Goal: Task Accomplishment & Management: Use online tool/utility

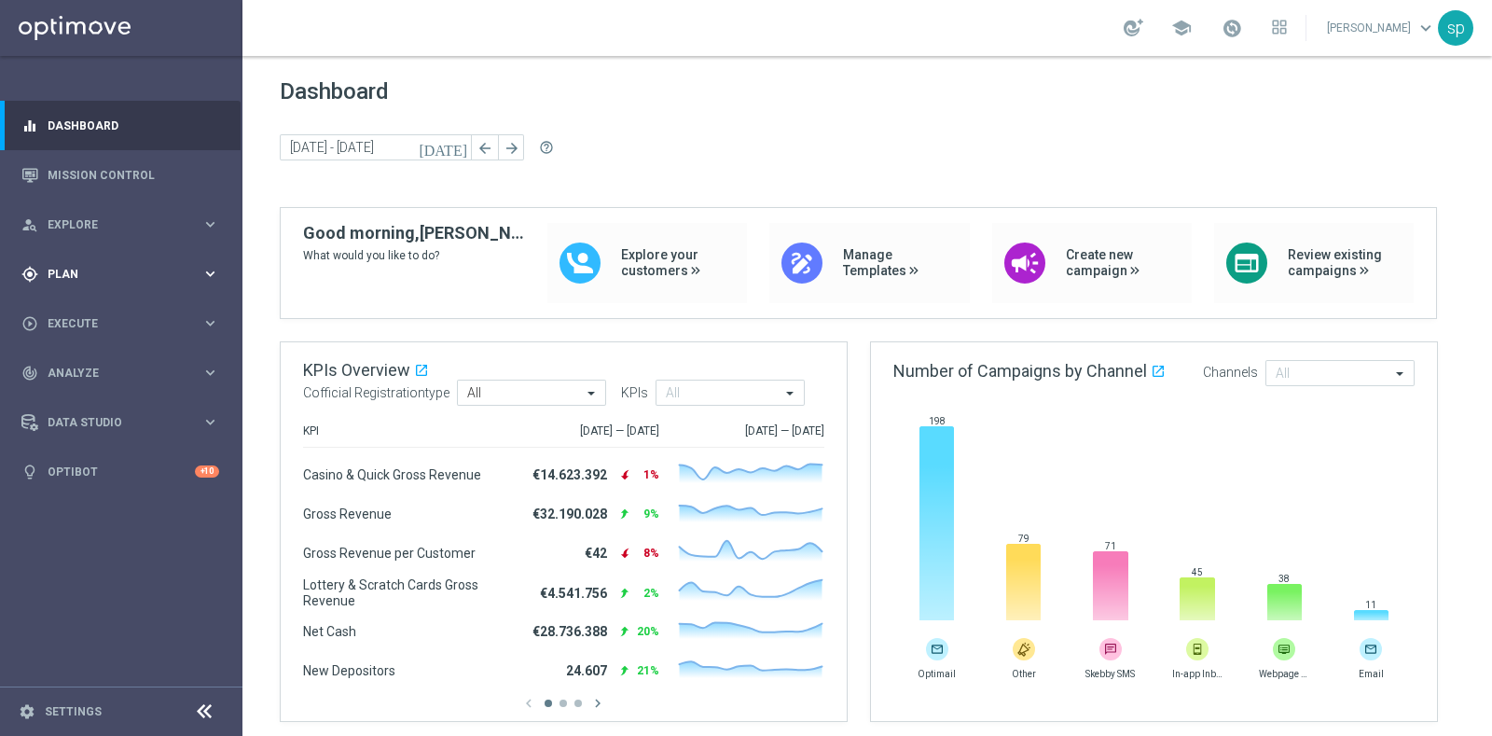
click at [73, 279] on div "gps_fixed Plan" at bounding box center [111, 274] width 180 height 17
click at [100, 308] on link "Target Groups" at bounding box center [122, 312] width 146 height 15
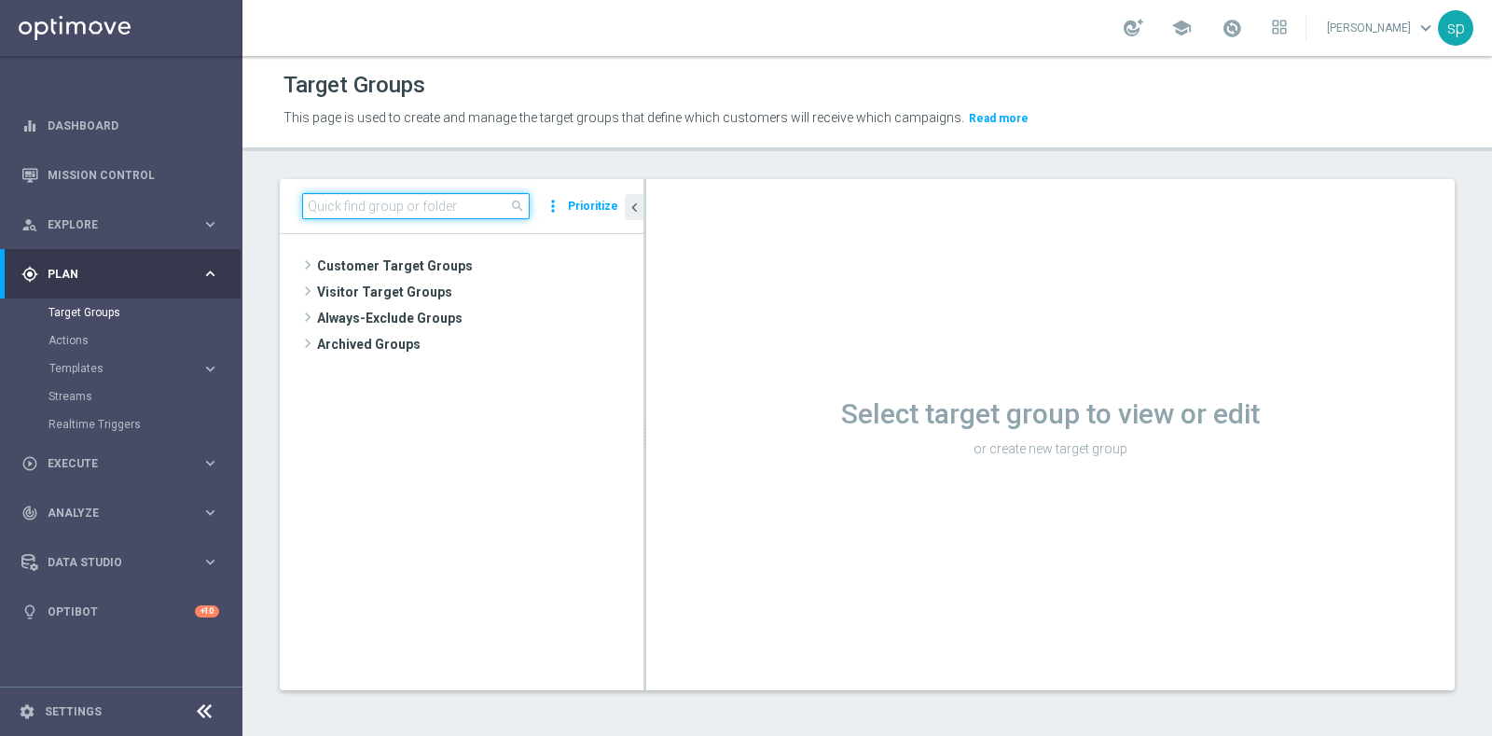
click at [465, 212] on input at bounding box center [416, 206] width 228 height 26
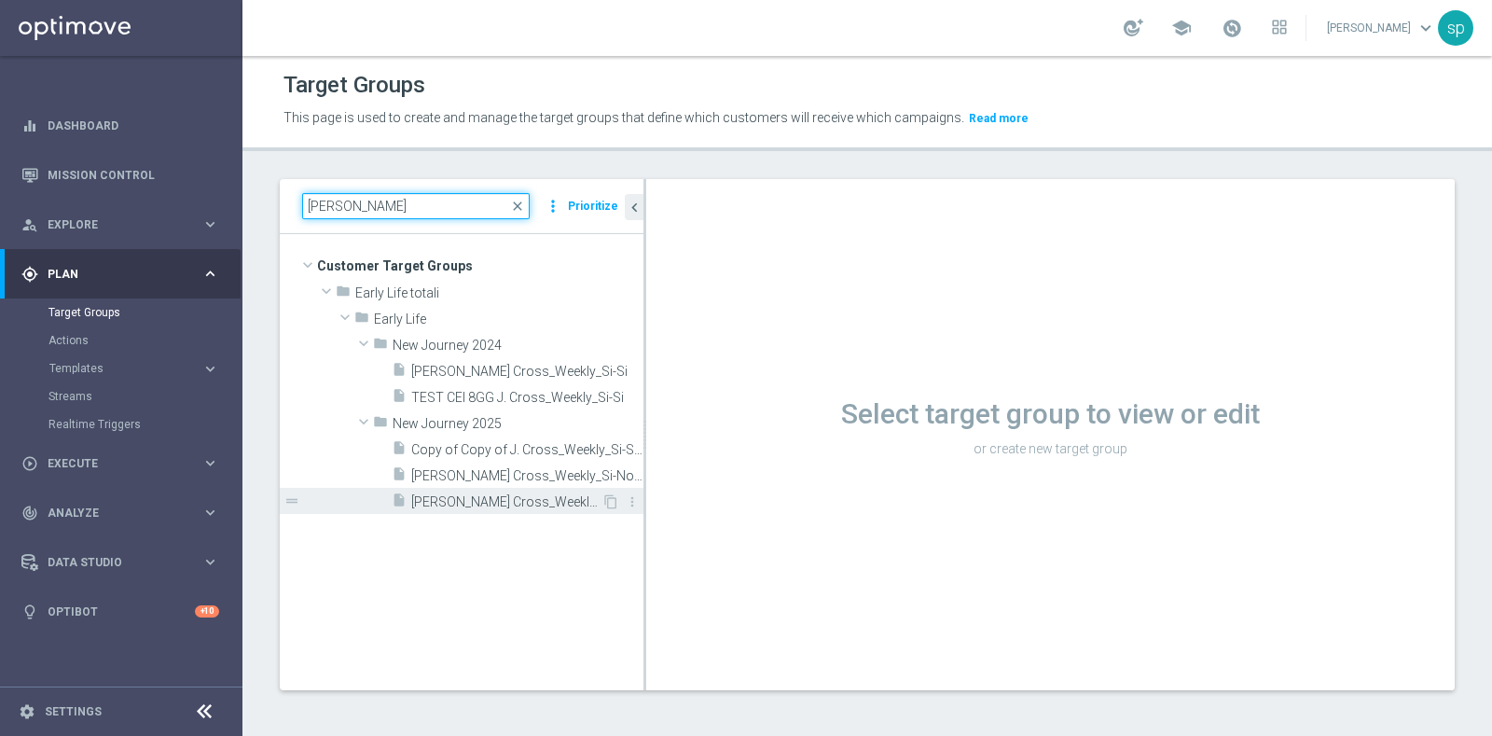
type input "j. cross"
click at [513, 502] on span "[PERSON_NAME] Cross_Weekly_Si-Si_reg 8-16" at bounding box center [506, 502] width 190 height 16
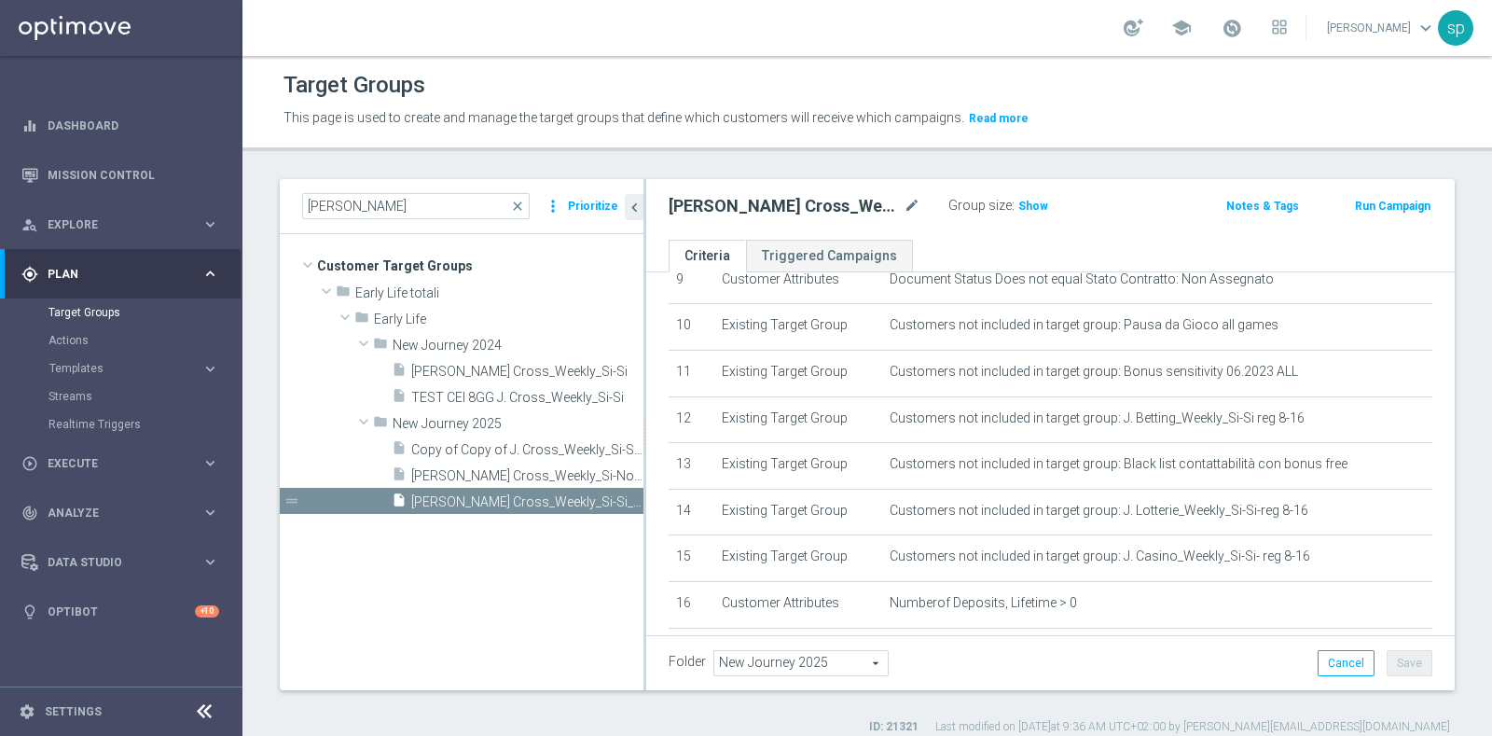
scroll to position [575, 0]
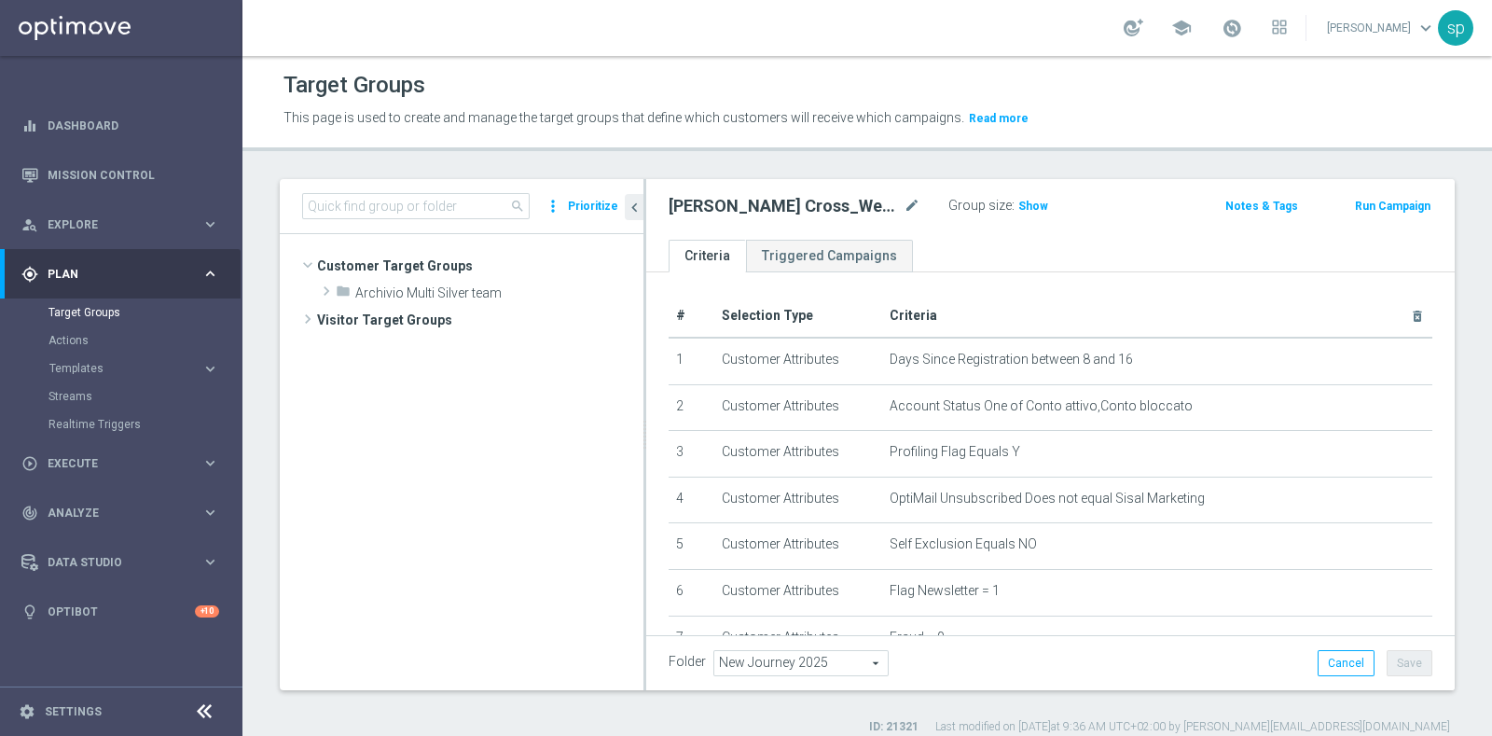
scroll to position [402, 0]
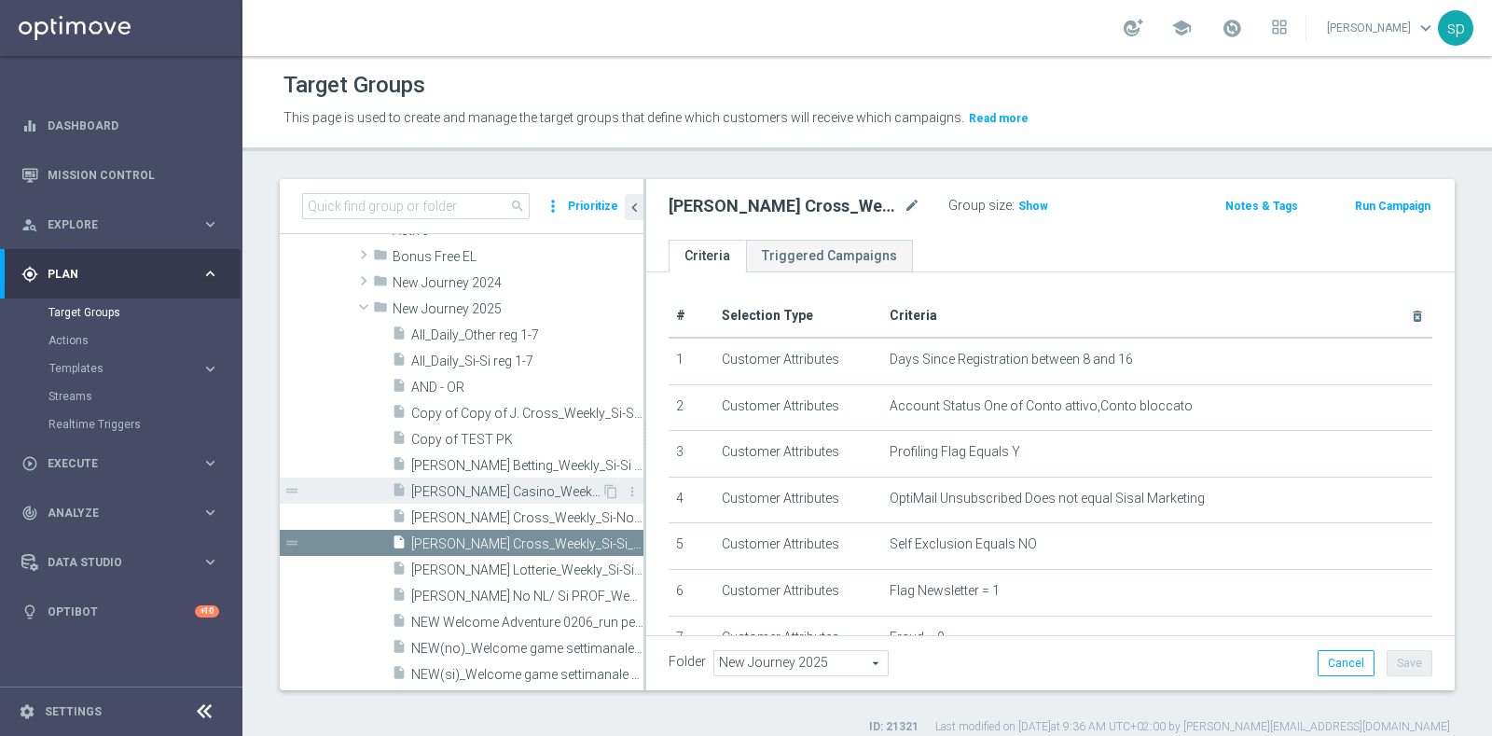
click at [516, 492] on span "[PERSON_NAME] Casino_Weekly_Si-Si- reg 8-16" at bounding box center [506, 492] width 190 height 16
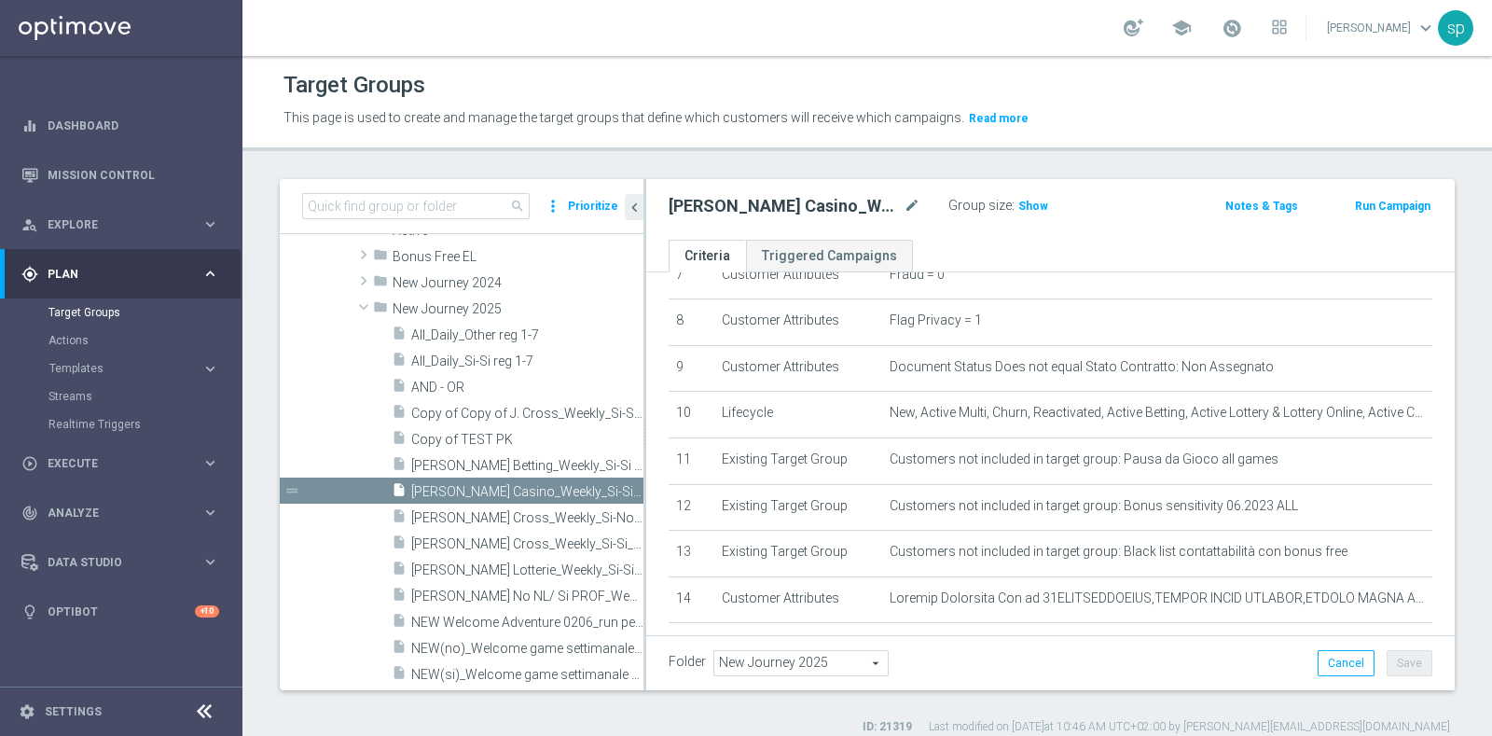
scroll to position [409, 0]
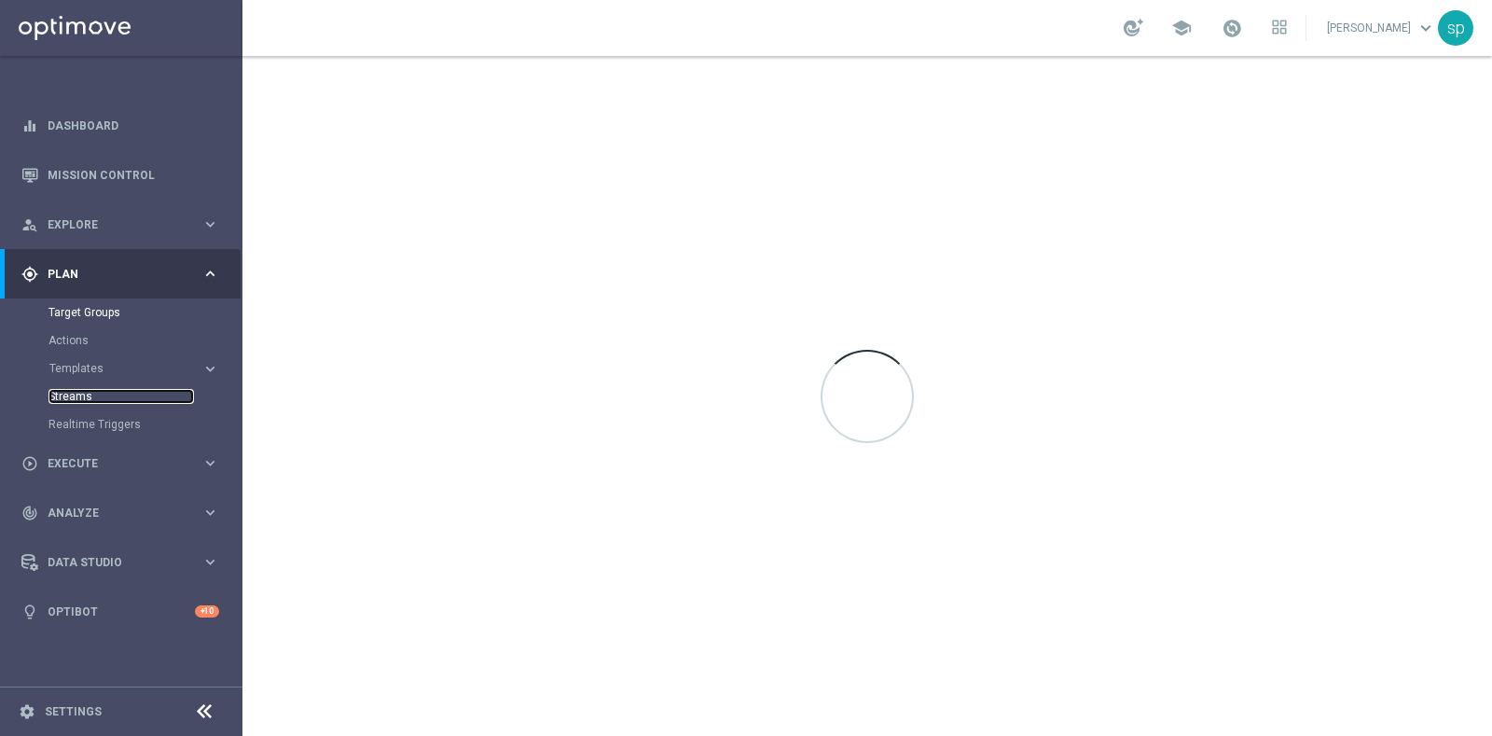
click at [64, 401] on link "Streams" at bounding box center [122, 396] width 146 height 15
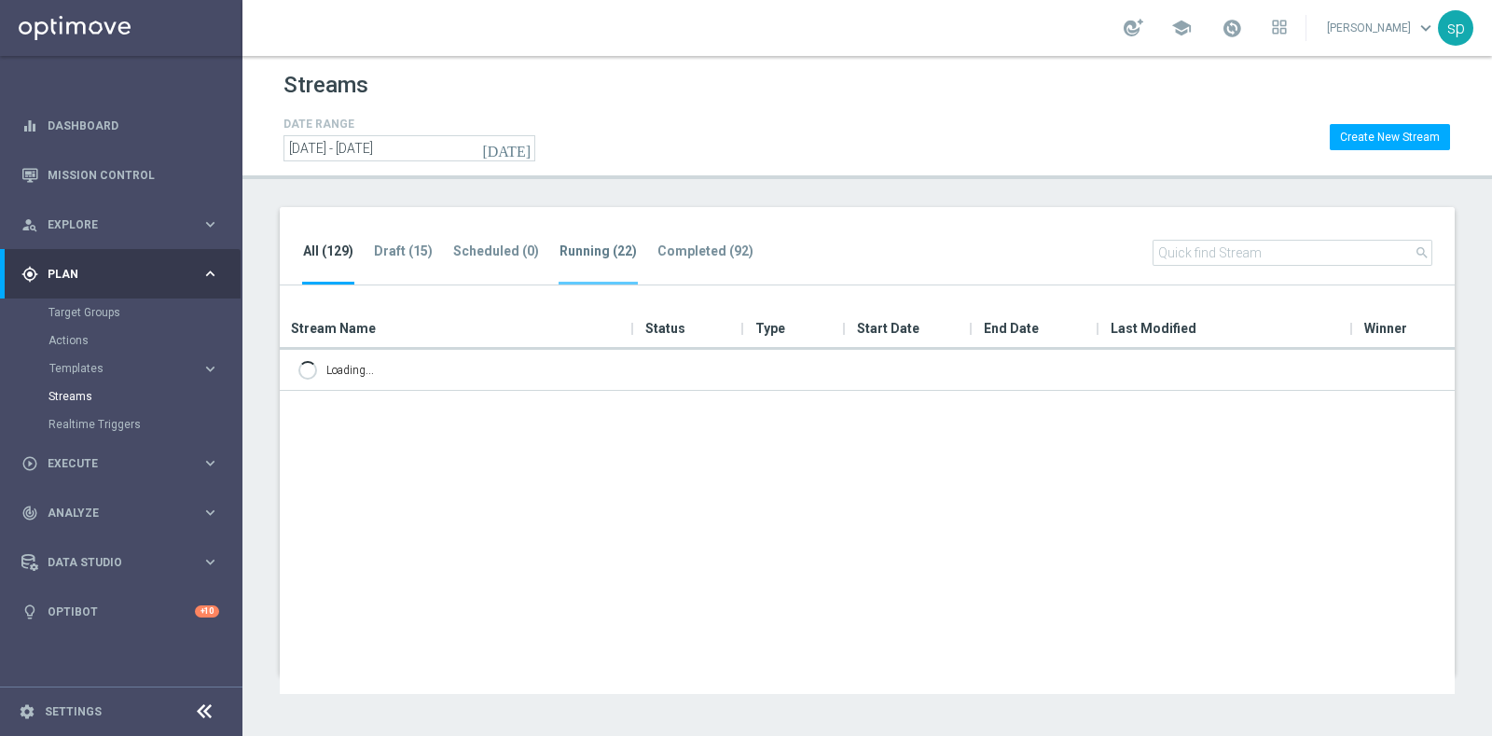
click at [579, 249] on tab-header "Running (22)" at bounding box center [598, 251] width 77 height 16
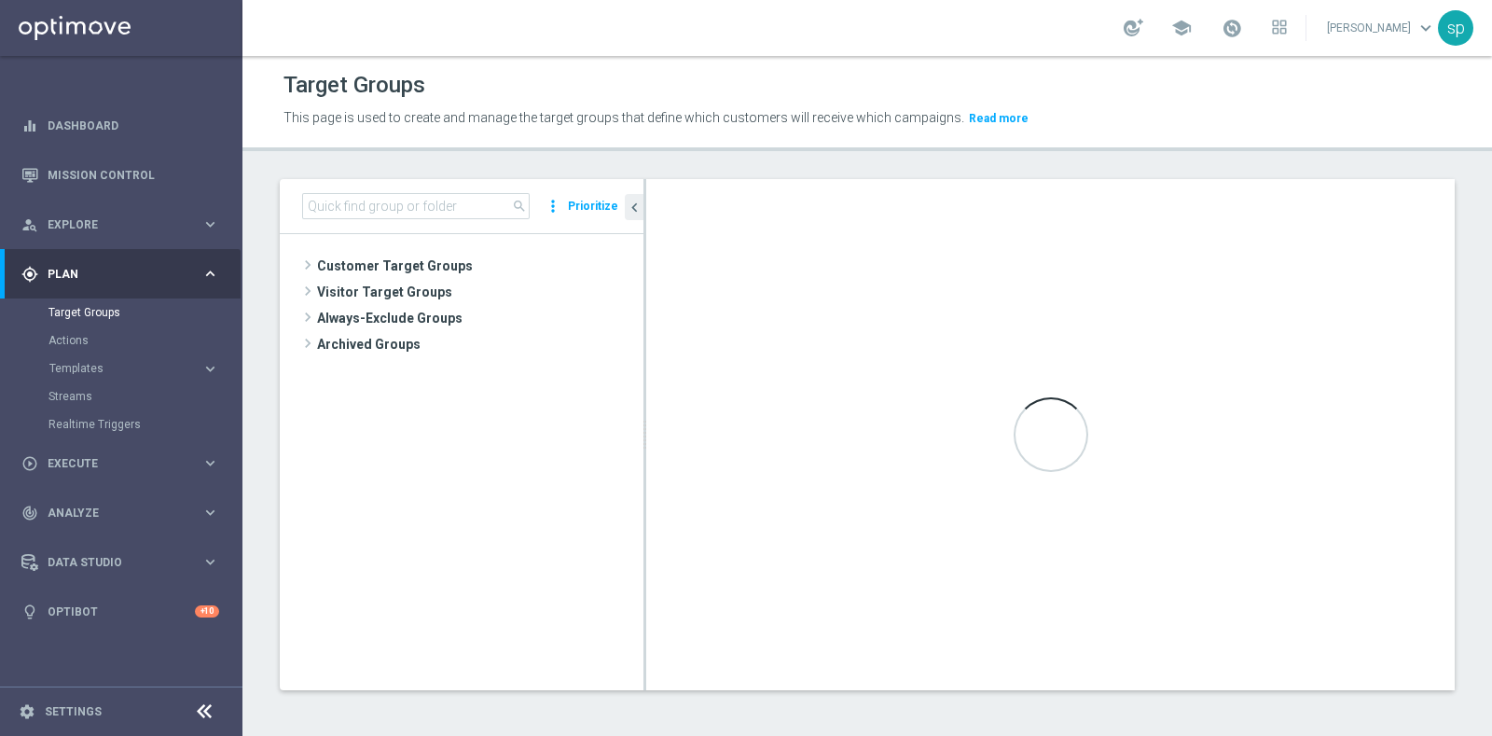
click at [1310, 247] on div "Loading..." at bounding box center [1050, 434] width 809 height 511
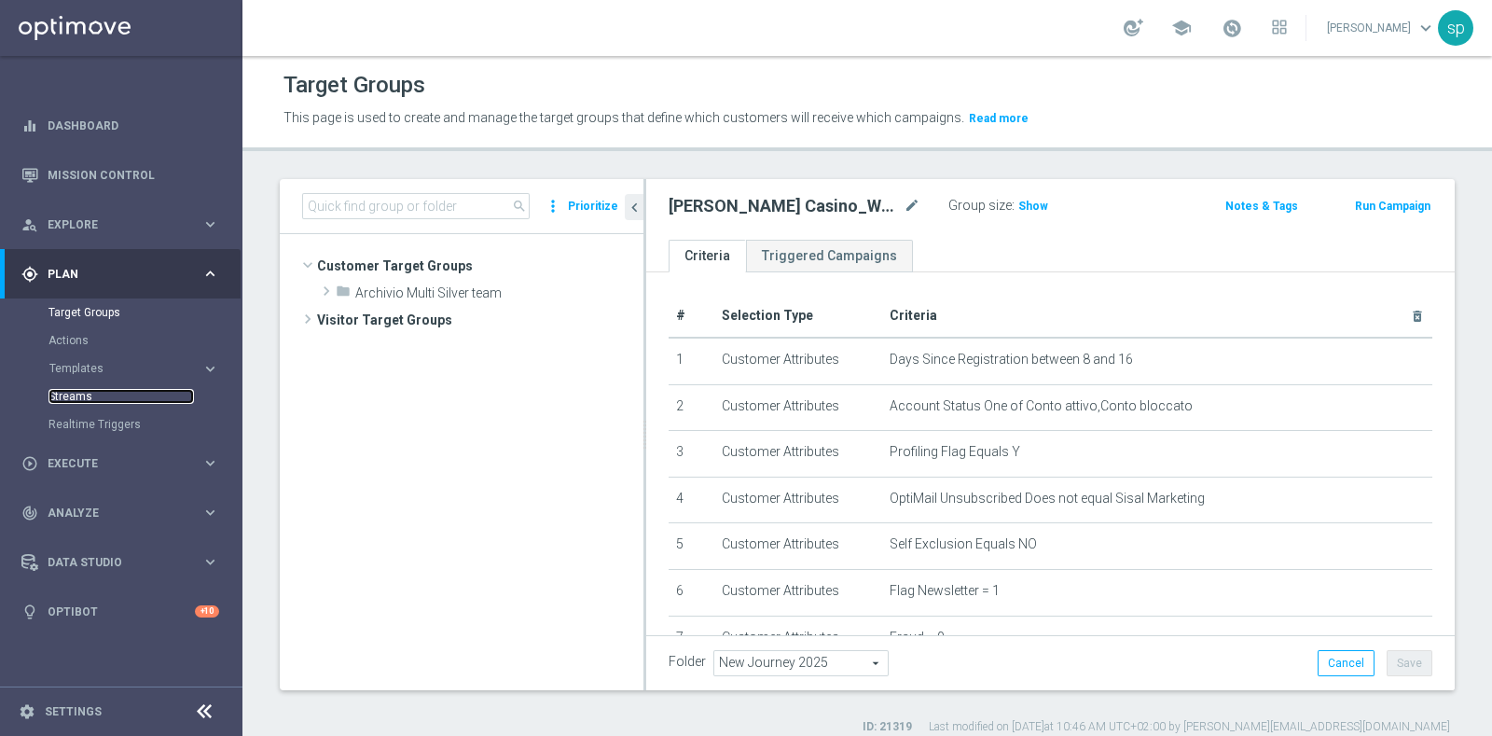
scroll to position [354, 0]
click at [83, 395] on link "Streams" at bounding box center [122, 396] width 146 height 15
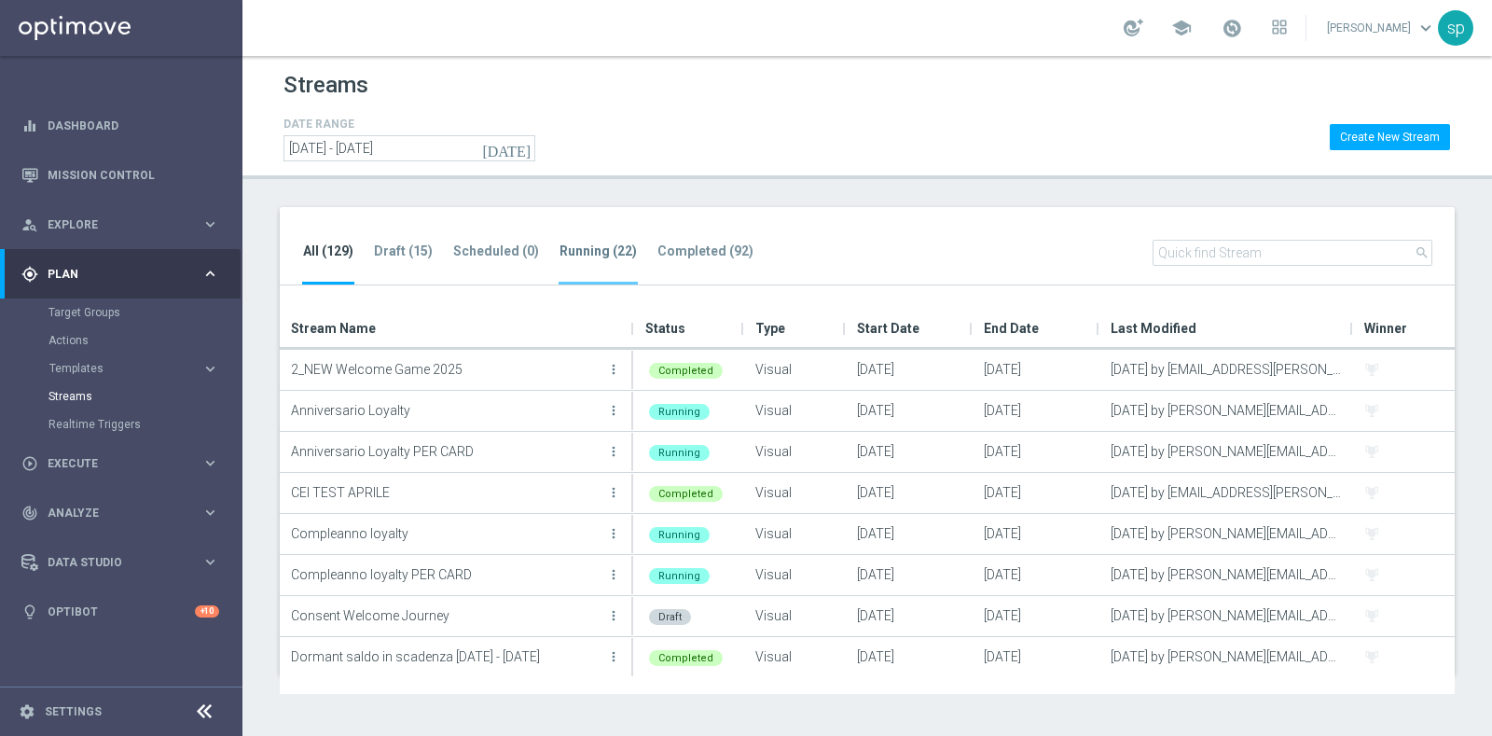
click at [583, 253] on tab-header "Running (22)" at bounding box center [598, 251] width 77 height 16
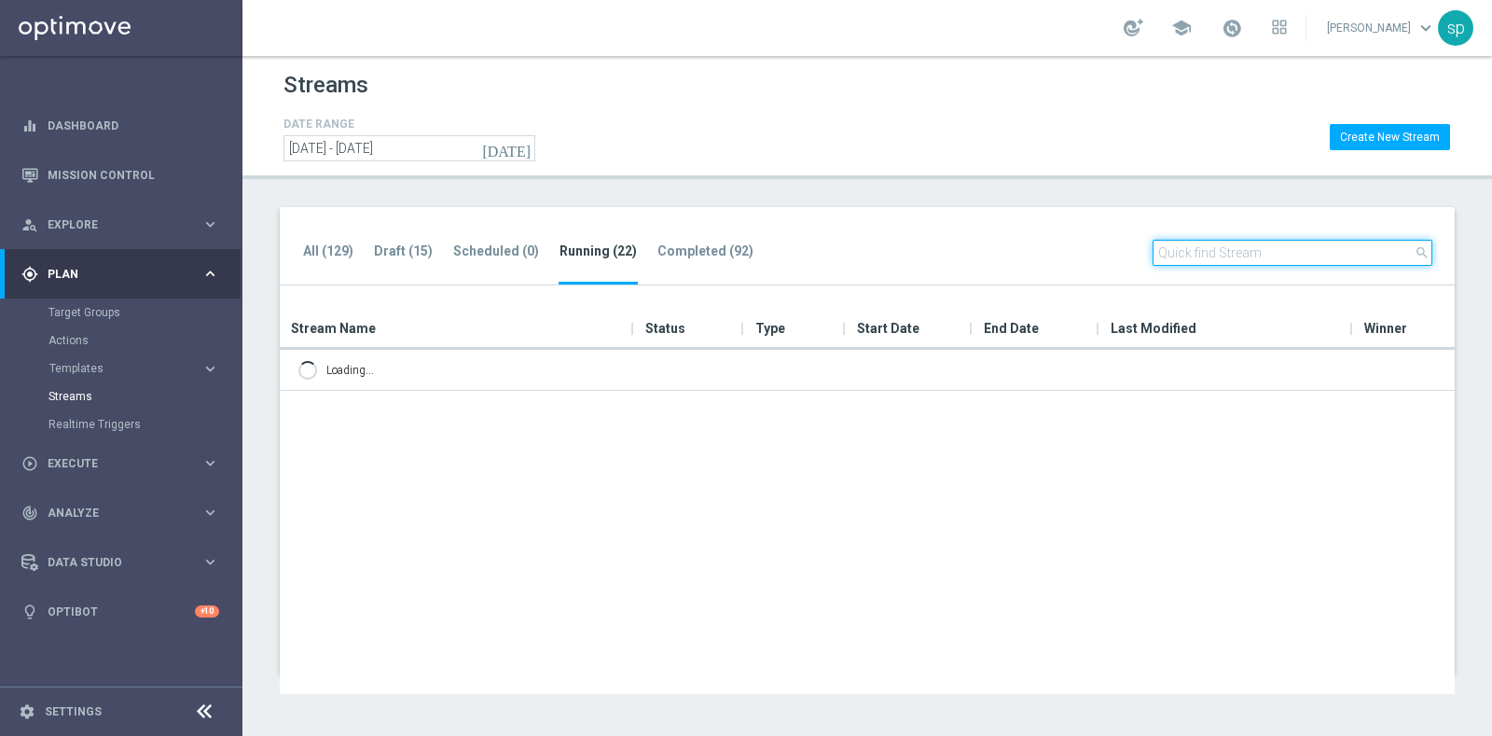
click at [1269, 249] on input "text" at bounding box center [1293, 253] width 280 height 26
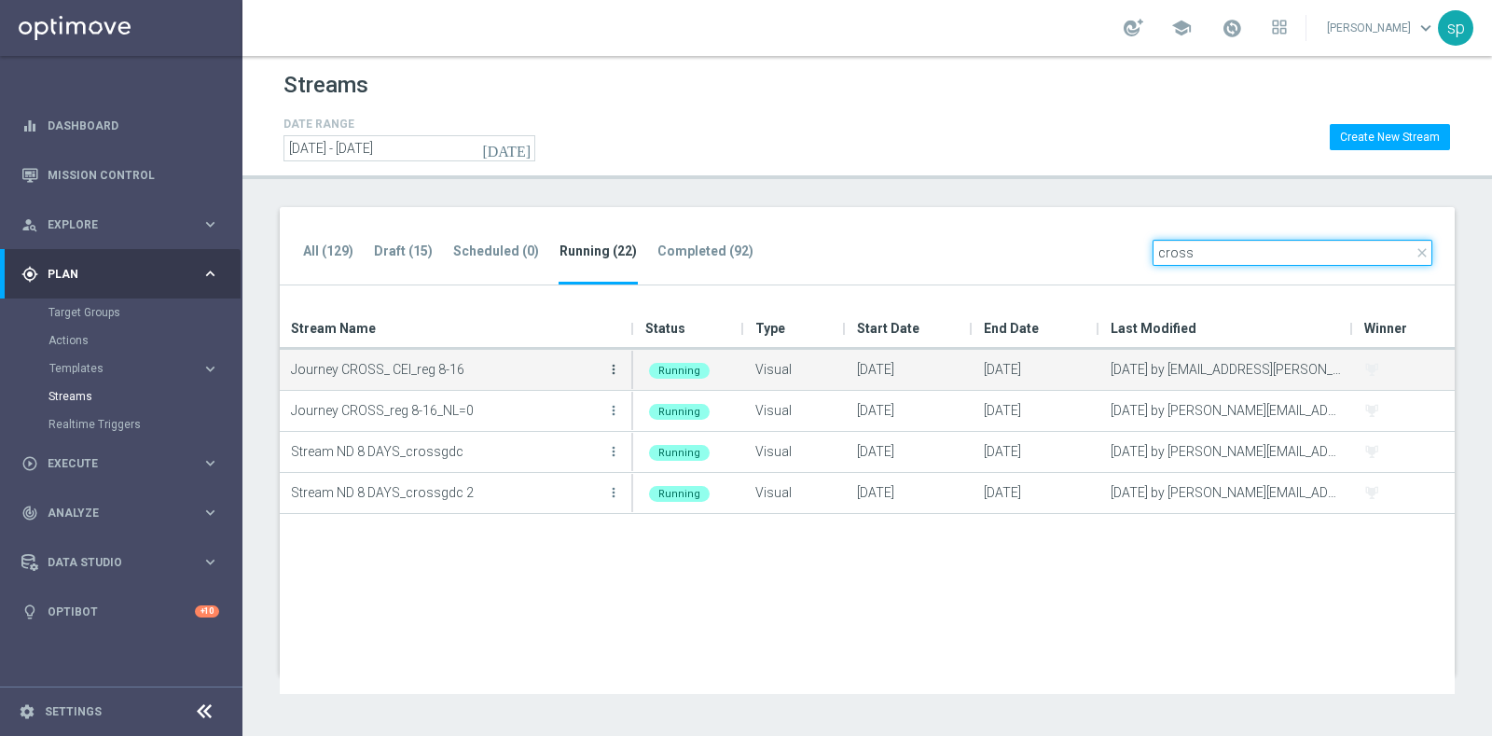
type input "cross"
click at [612, 366] on icon "more_vert" at bounding box center [613, 369] width 15 height 15
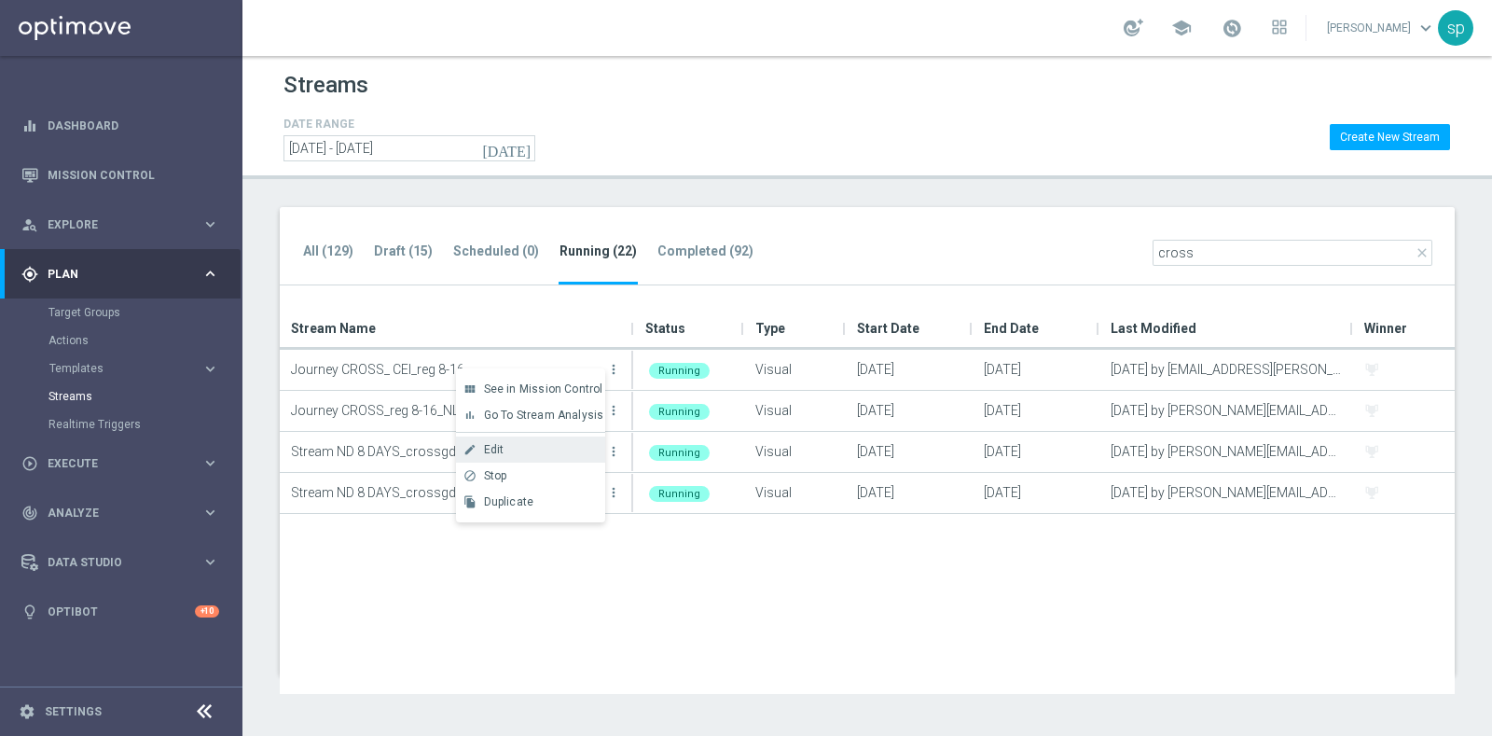
click at [508, 440] on div "create Edit" at bounding box center [530, 450] width 149 height 26
